Goal: Transaction & Acquisition: Purchase product/service

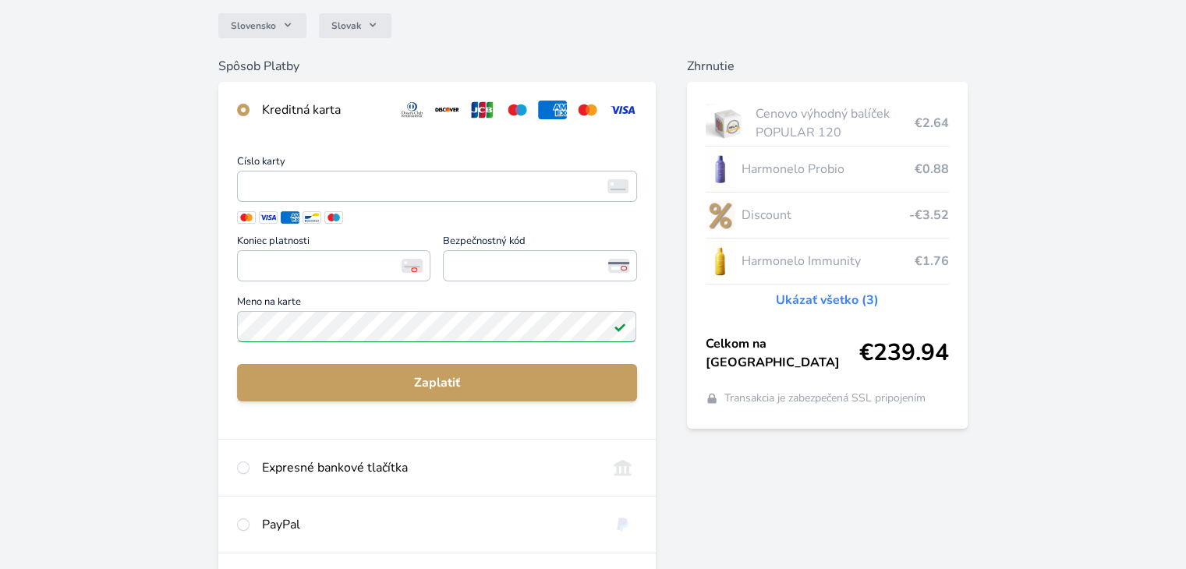
scroll to position [156, 0]
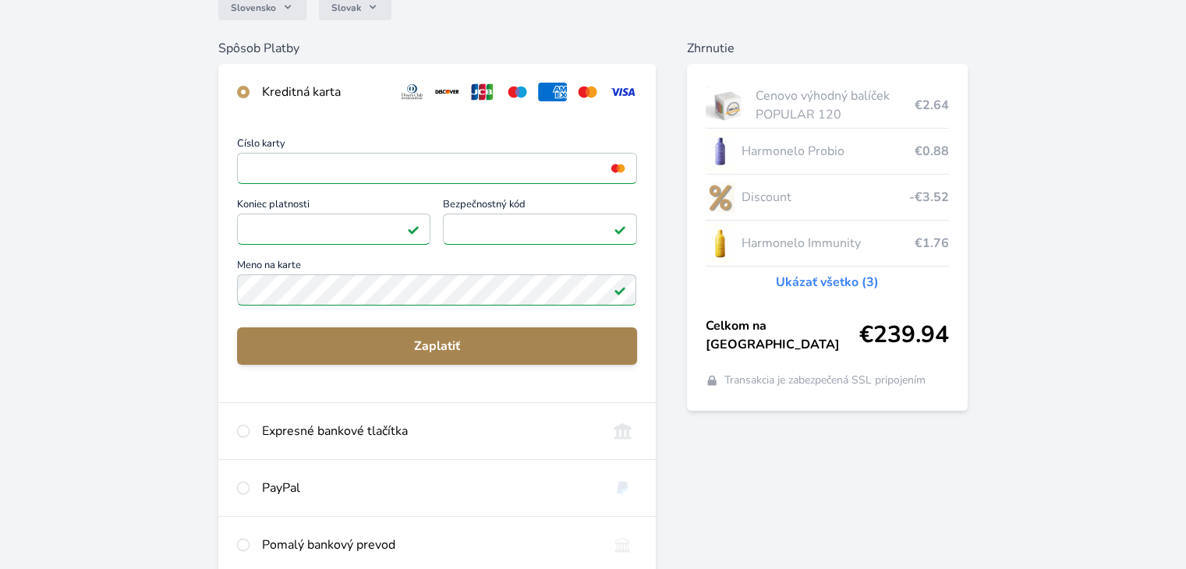
click at [430, 339] on span "Zaplatiť" at bounding box center [436, 346] width 374 height 19
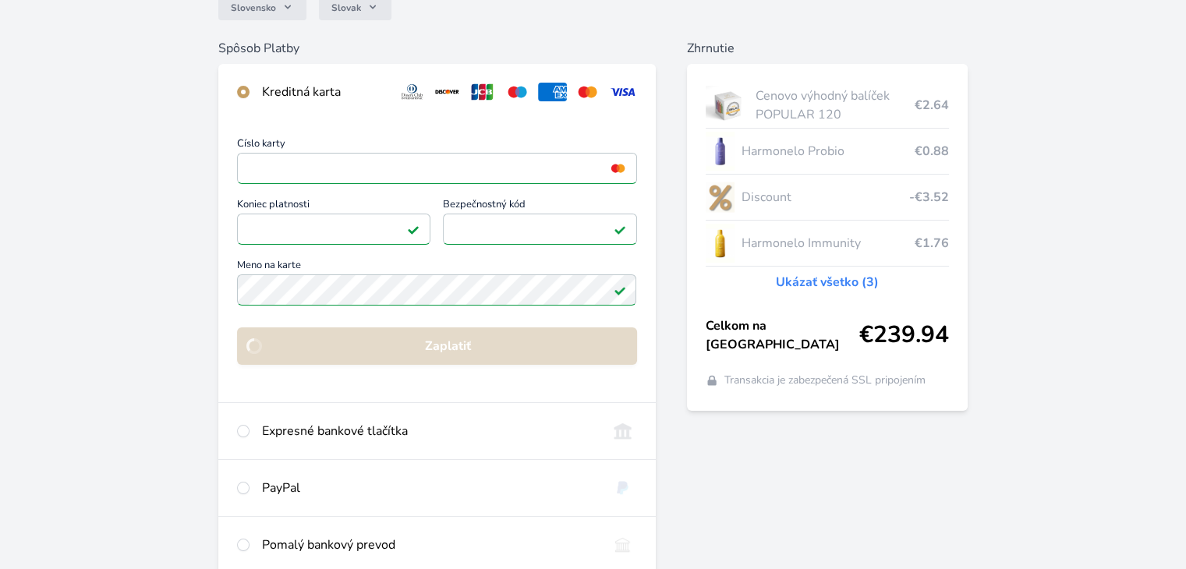
scroll to position [109, 0]
